Goal: Navigation & Orientation: Find specific page/section

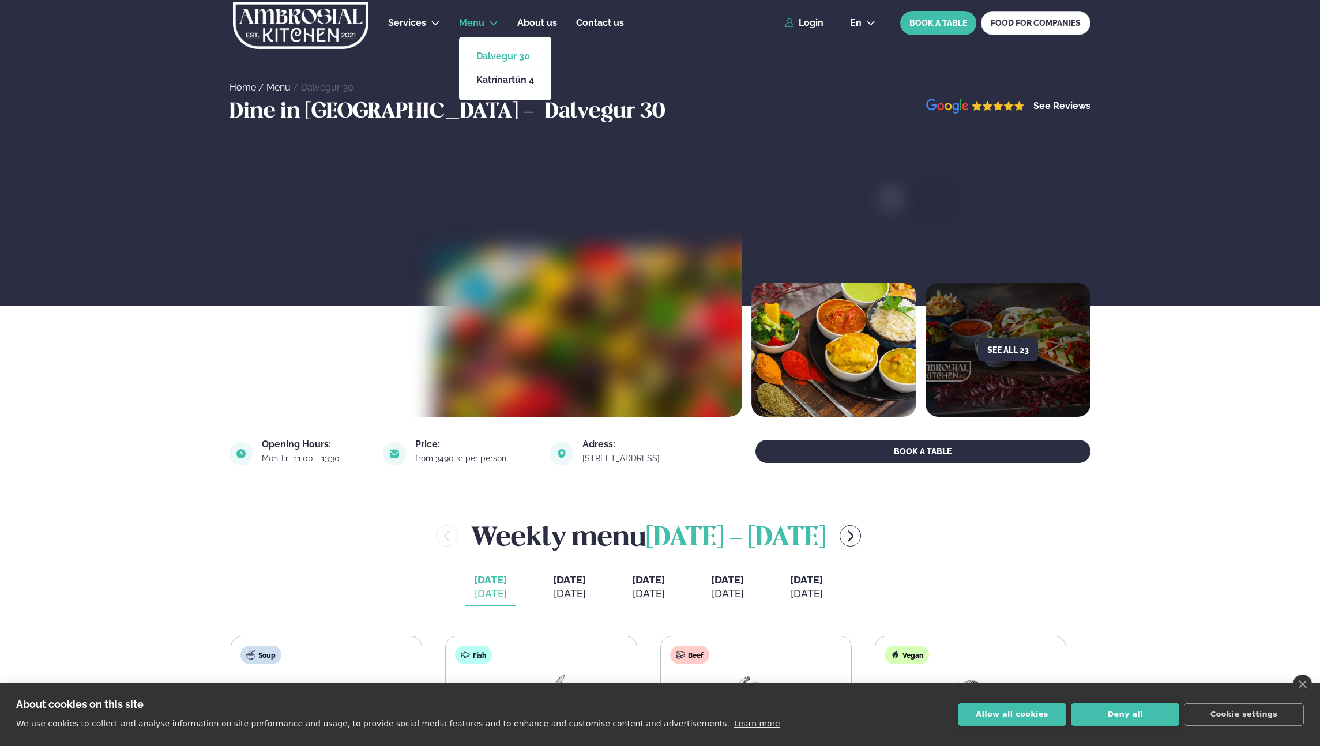
click at [481, 19] on span "Menu" at bounding box center [471, 22] width 25 height 11
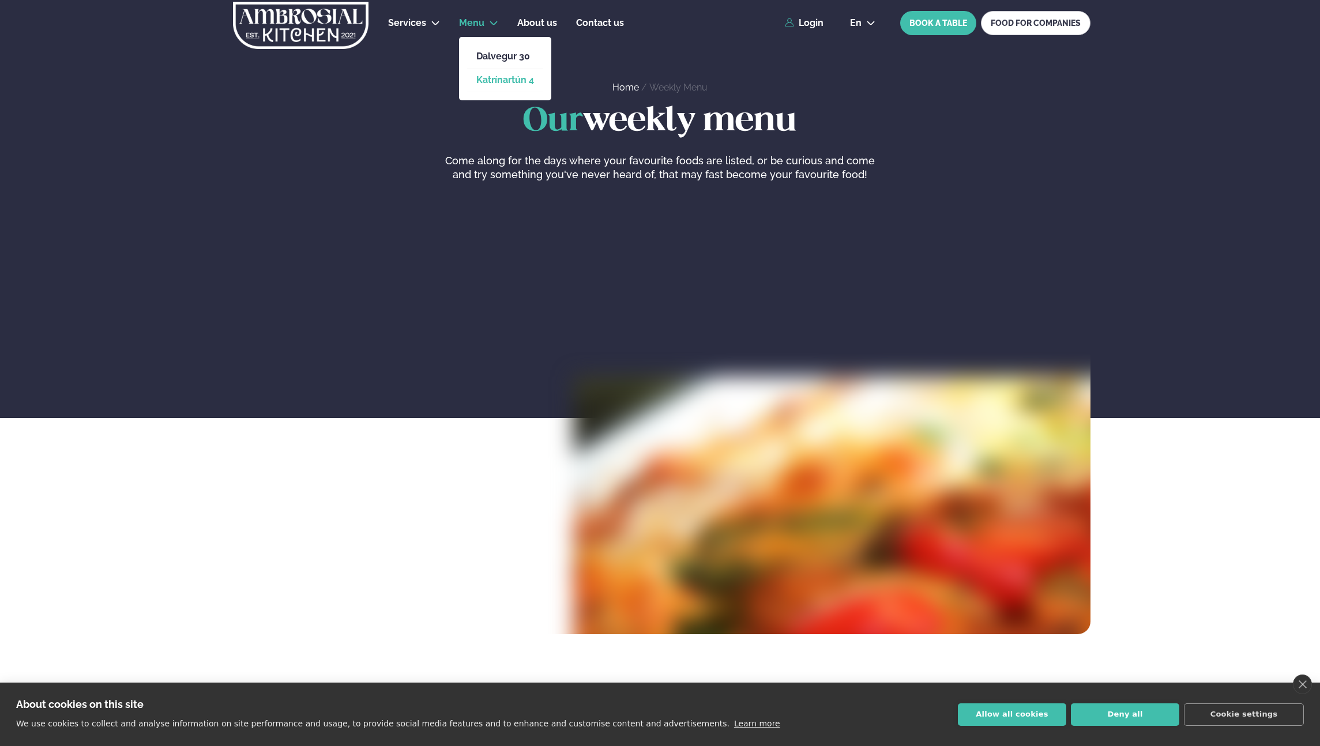
click at [514, 80] on link "Katrínartún 4" at bounding box center [505, 80] width 58 height 9
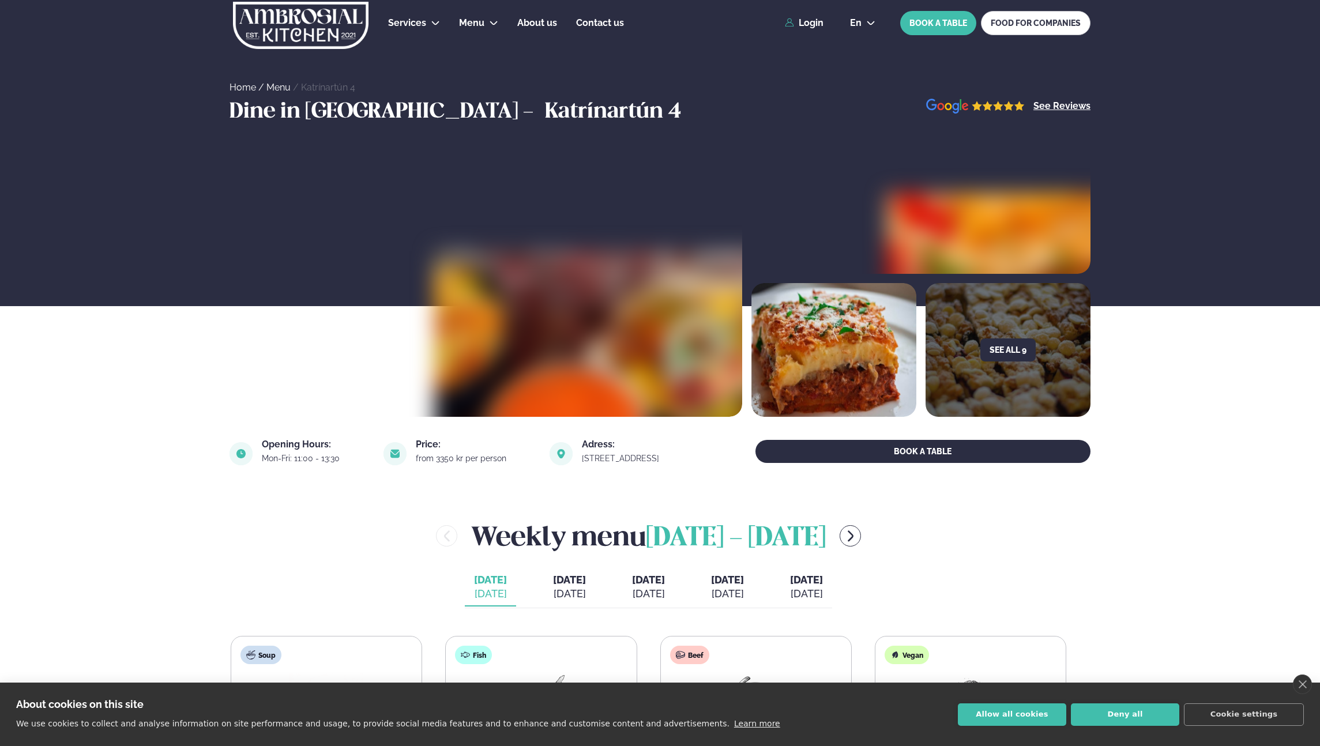
click at [476, 263] on img at bounding box center [742, 417] width 615 height 332
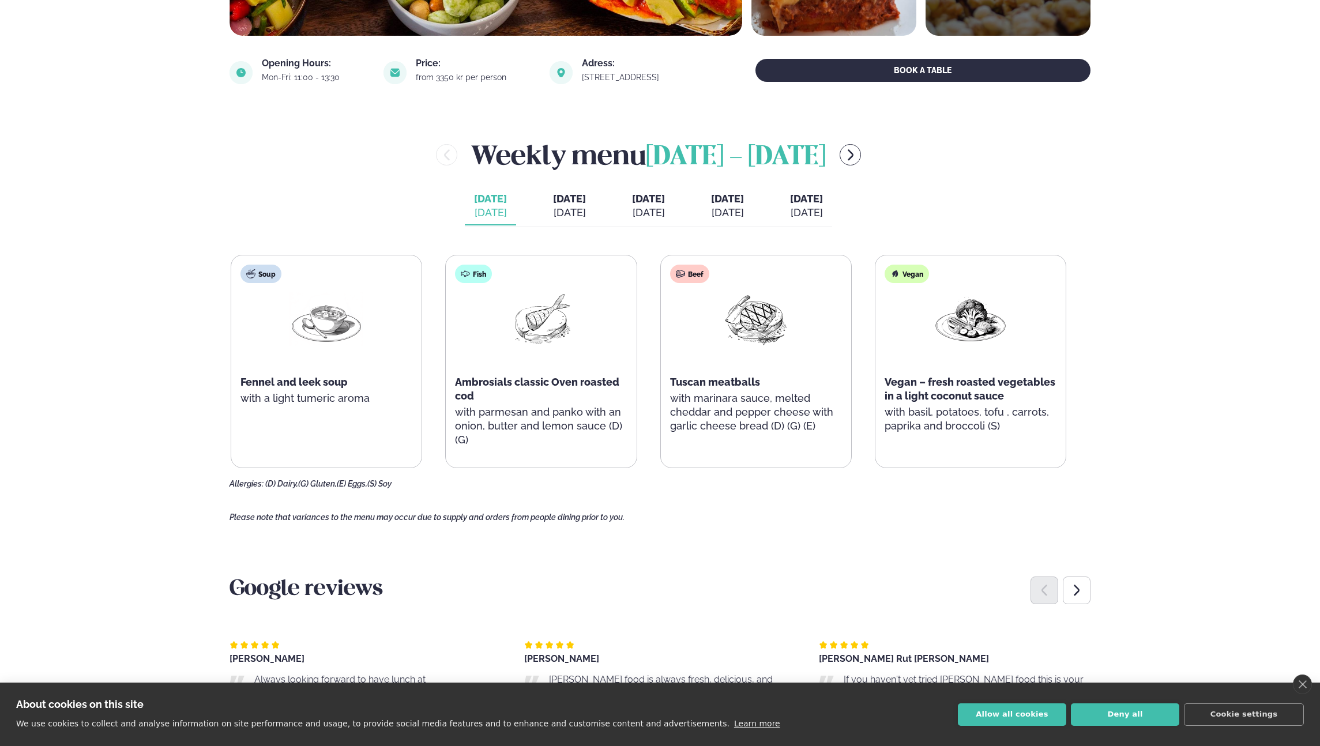
scroll to position [383, 0]
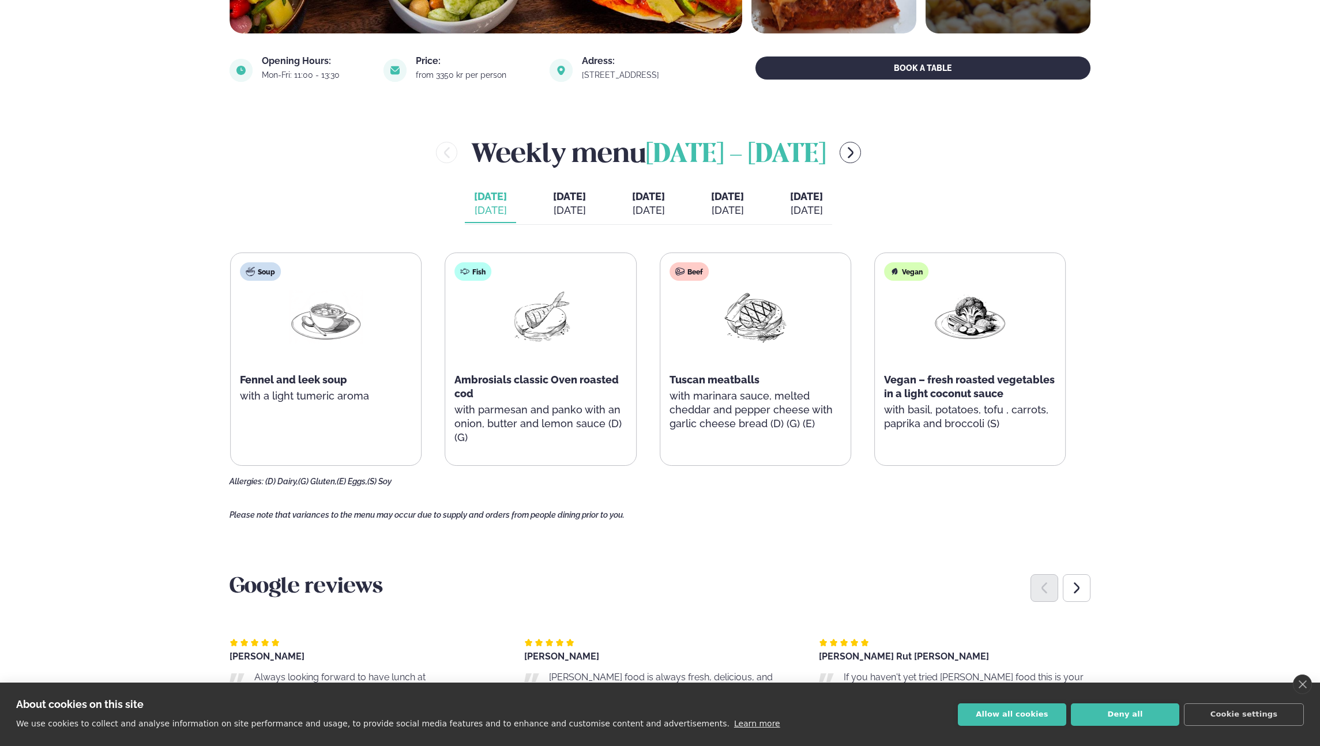
click at [796, 405] on p "with marinara sauce, melted cheddar and pepper cheese with garlic cheese bread …" at bounding box center [755, 410] width 172 height 42
click at [770, 509] on main "Home / Menu / Katrínartún 4 Dine in [GEOGRAPHIC_DATA] - Katrínartún 4 See Revie…" at bounding box center [660, 561] width 930 height 1888
click at [705, 594] on h3 "Google reviews" at bounding box center [659, 588] width 861 height 28
